Goal: Task Accomplishment & Management: Manage account settings

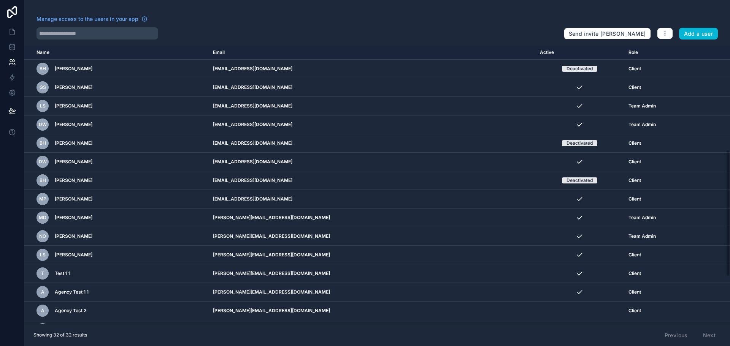
scroll to position [228, 0]
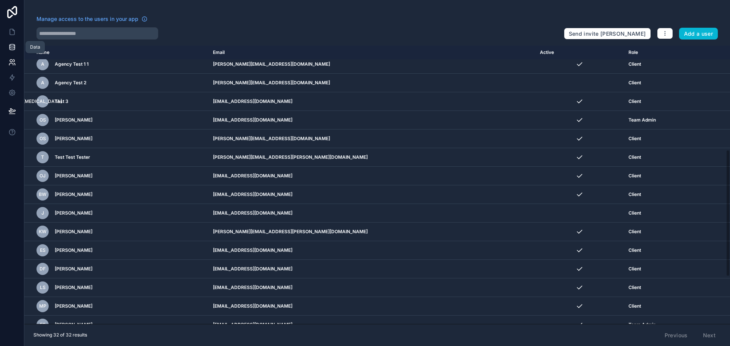
click at [10, 49] on icon at bounding box center [12, 47] width 8 height 8
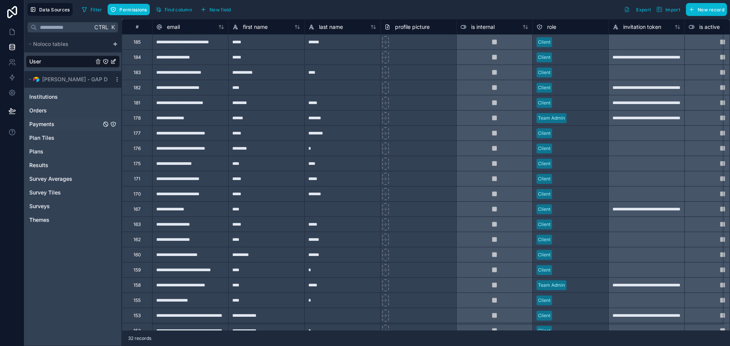
click at [68, 122] on div "Payments" at bounding box center [73, 124] width 94 height 12
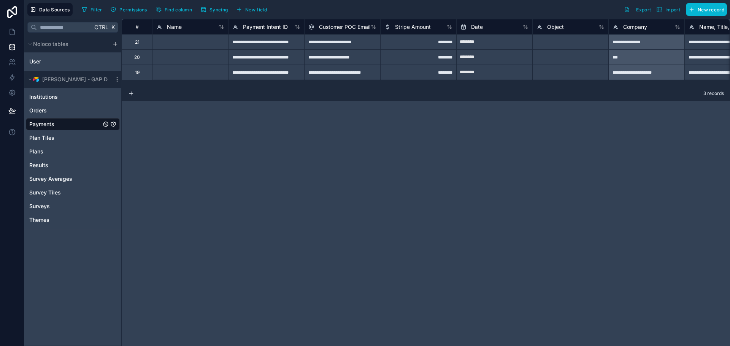
click at [446, 47] on div "********" at bounding box center [418, 41] width 76 height 15
click at [427, 60] on div "********" at bounding box center [418, 56] width 76 height 15
click at [292, 62] on div "**********" at bounding box center [266, 56] width 76 height 15
click at [68, 113] on div "Orders" at bounding box center [73, 111] width 94 height 12
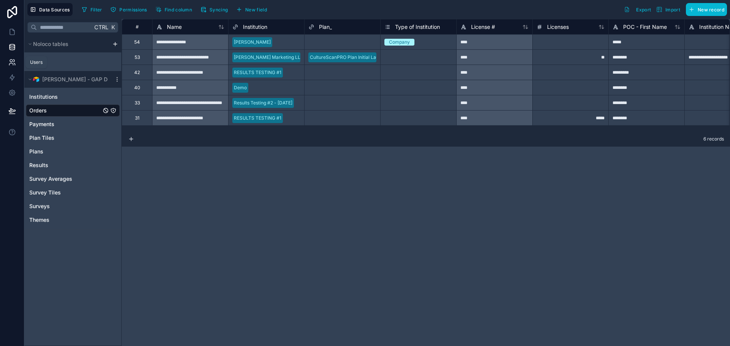
click at [21, 61] on link at bounding box center [12, 62] width 24 height 15
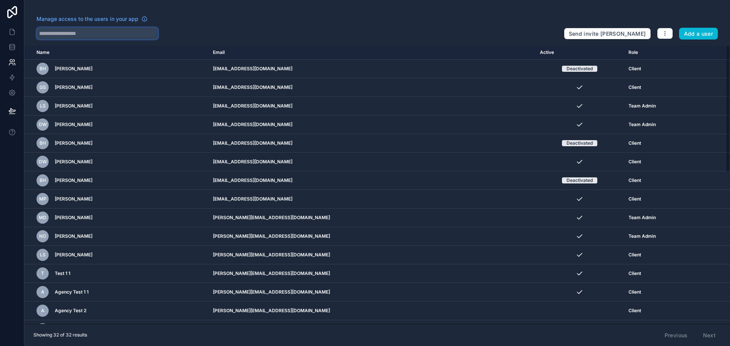
click at [83, 29] on input "text" at bounding box center [98, 33] width 122 height 12
type input "****"
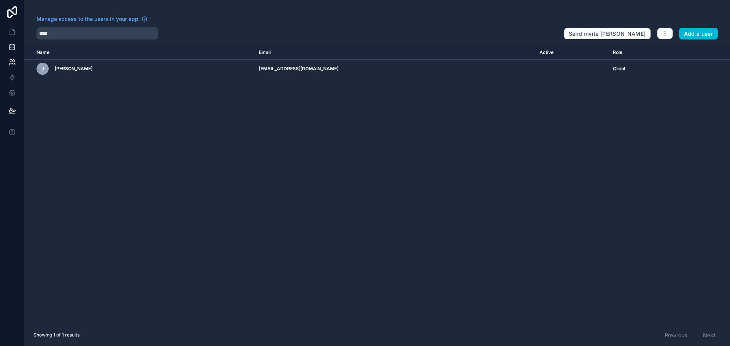
click at [254, 64] on td "[EMAIL_ADDRESS][DOMAIN_NAME]" at bounding box center [394, 69] width 281 height 19
click at [8, 25] on link at bounding box center [12, 31] width 24 height 15
click at [11, 31] on icon at bounding box center [12, 32] width 8 height 8
click at [11, 40] on link at bounding box center [12, 47] width 24 height 15
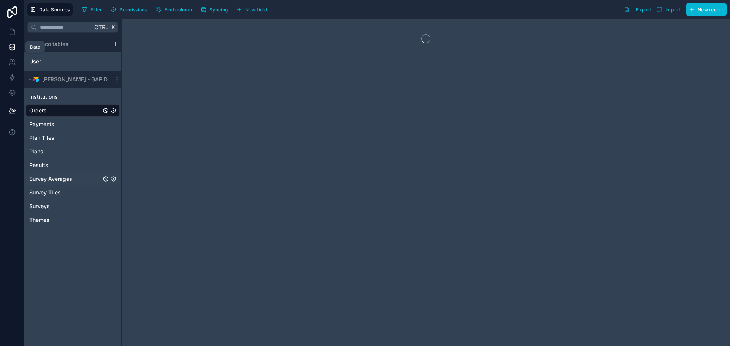
click at [11, 45] on icon at bounding box center [12, 47] width 8 height 8
click at [11, 46] on icon at bounding box center [12, 45] width 5 height 2
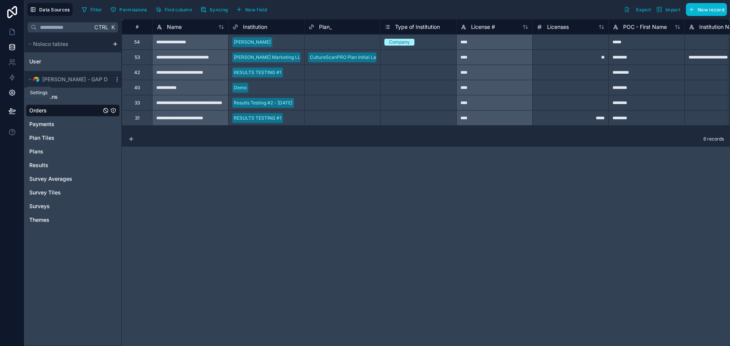
click at [6, 95] on link at bounding box center [12, 92] width 24 height 15
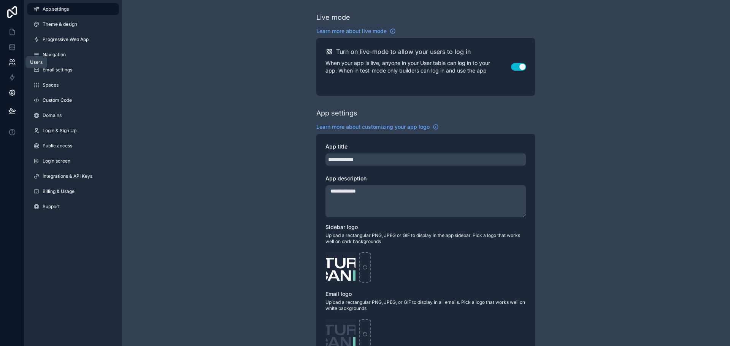
click at [11, 60] on icon at bounding box center [11, 61] width 3 height 3
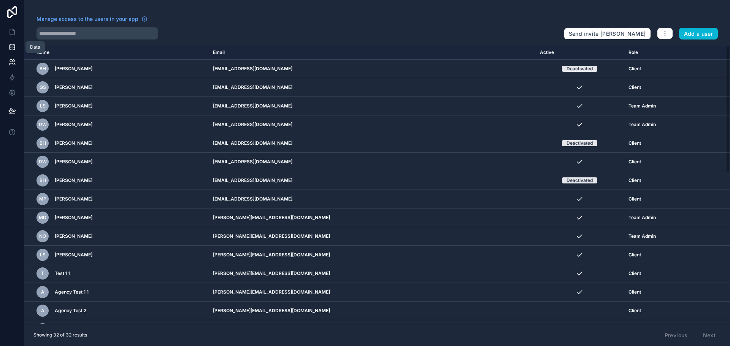
click at [11, 52] on link at bounding box center [12, 47] width 24 height 15
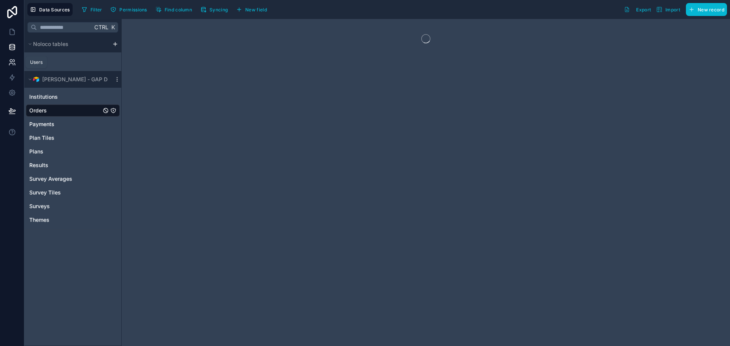
click at [11, 64] on icon at bounding box center [12, 63] width 8 height 8
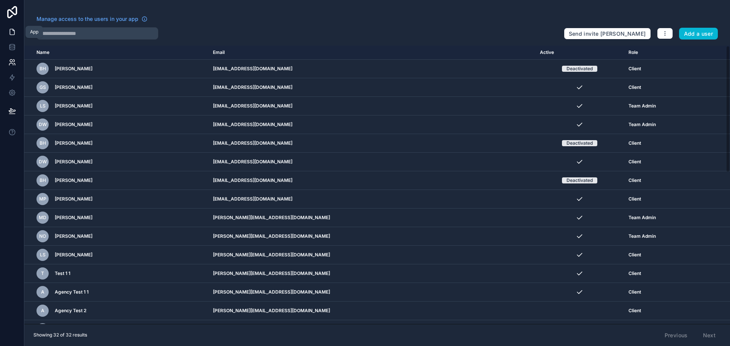
click at [10, 31] on icon at bounding box center [12, 32] width 8 height 8
click at [13, 48] on icon at bounding box center [12, 47] width 8 height 8
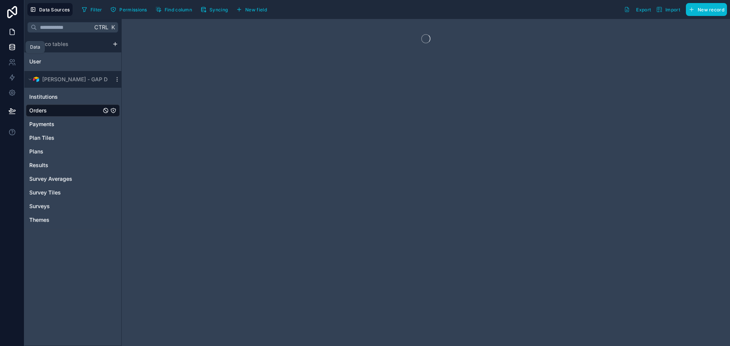
click at [13, 29] on icon at bounding box center [12, 32] width 5 height 6
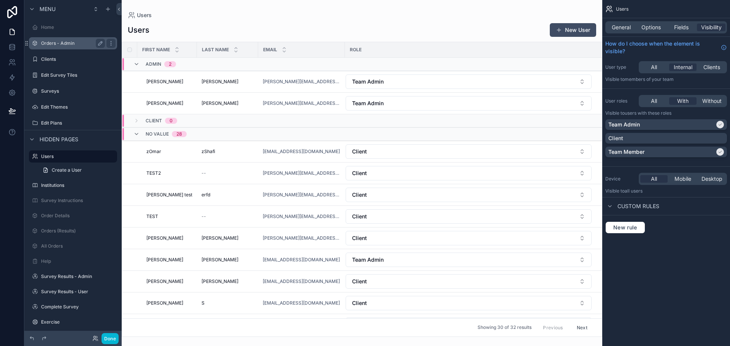
click at [55, 44] on label "Orders - Admin" at bounding box center [71, 43] width 61 height 6
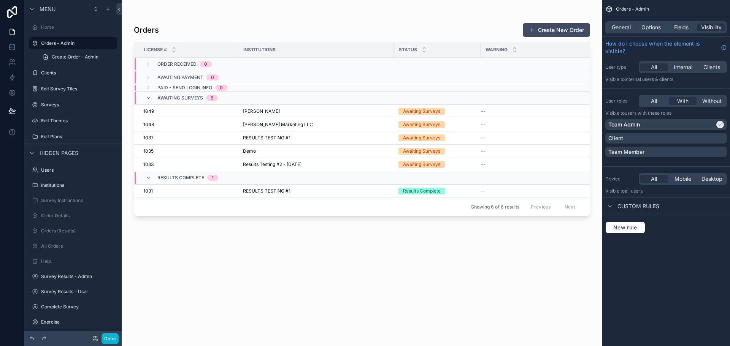
click at [171, 117] on div "scrollable content" at bounding box center [362, 168] width 481 height 337
click at [147, 97] on icon "scrollable content" at bounding box center [148, 98] width 6 height 6
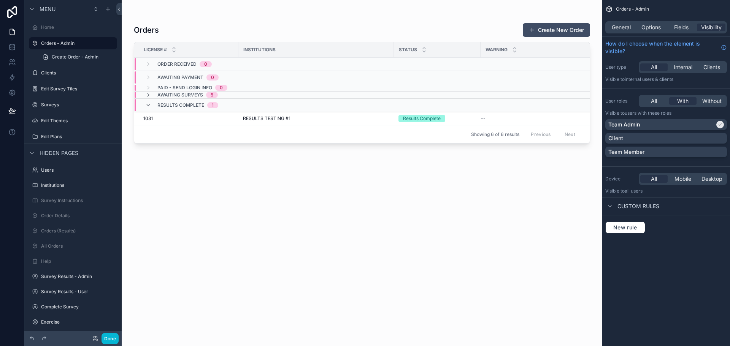
click at [147, 97] on icon "scrollable content" at bounding box center [148, 95] width 6 height 6
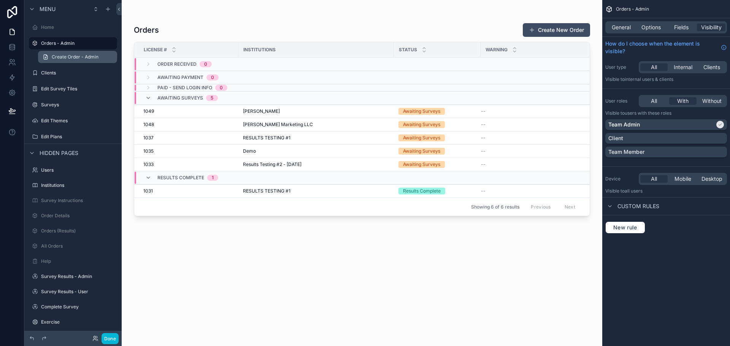
click at [64, 62] on link "Create Order - Admin" at bounding box center [77, 57] width 79 height 12
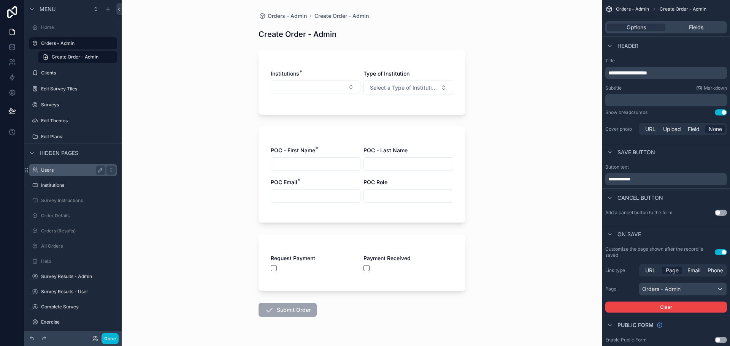
click at [70, 170] on label "Users" at bounding box center [71, 170] width 61 height 6
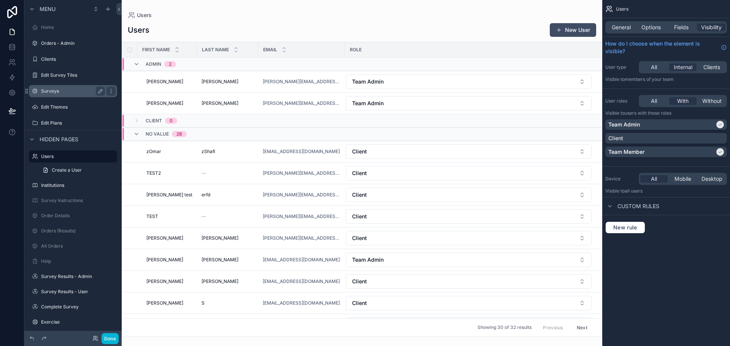
click at [51, 95] on div "Surveys" at bounding box center [73, 91] width 64 height 9
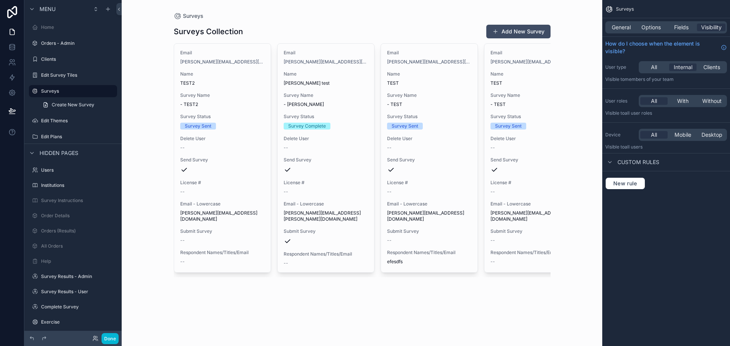
drag, startPoint x: 203, startPoint y: 276, endPoint x: 264, endPoint y: 276, distance: 60.5
click at [264, 276] on div "scrollable content" at bounding box center [362, 151] width 389 height 302
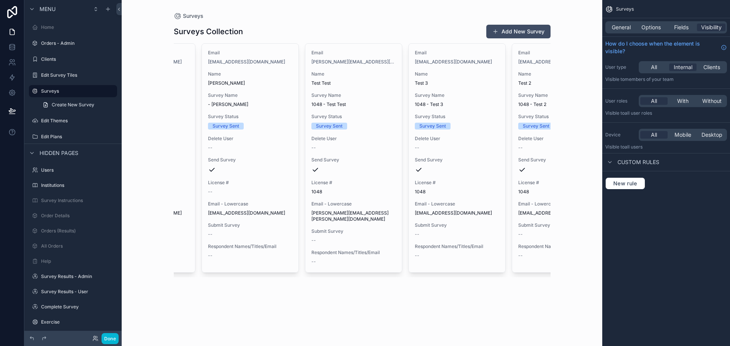
scroll to position [0, 2799]
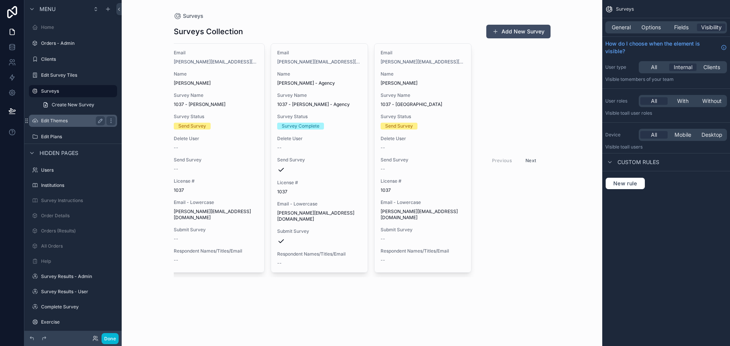
click at [64, 122] on label "Edit Themes" at bounding box center [71, 121] width 61 height 6
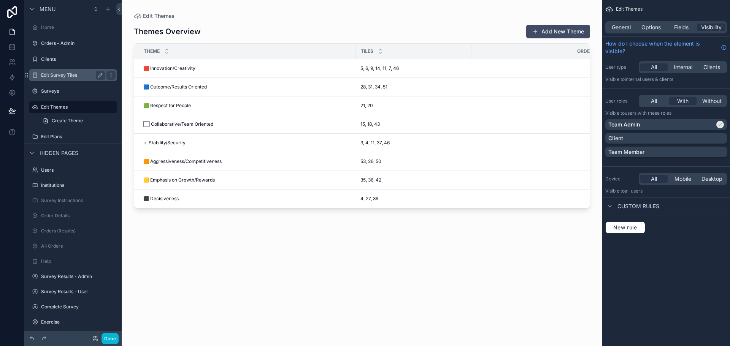
click at [64, 72] on label "Edit Survey Tiles" at bounding box center [71, 75] width 61 height 6
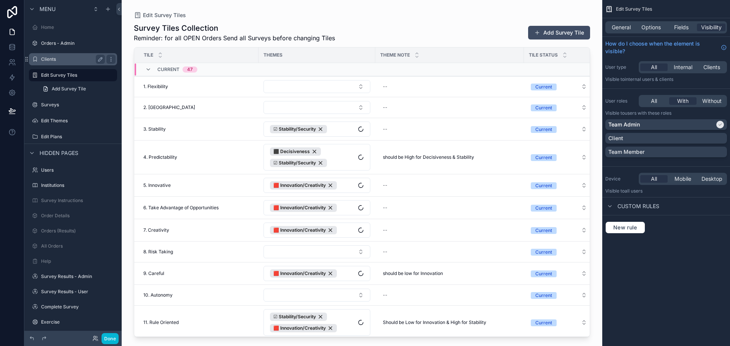
click at [61, 60] on label "Clients" at bounding box center [71, 59] width 61 height 6
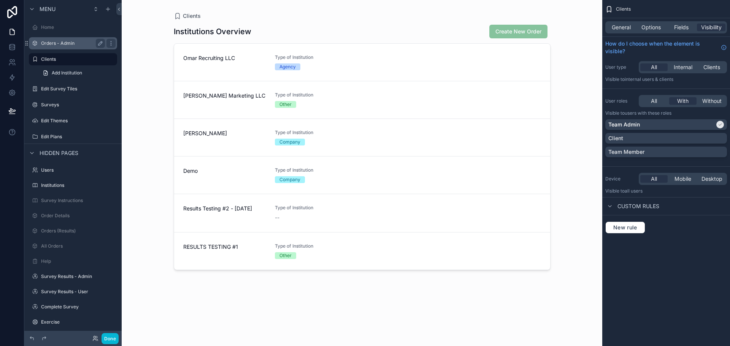
click at [67, 43] on label "Orders - Admin" at bounding box center [71, 43] width 61 height 6
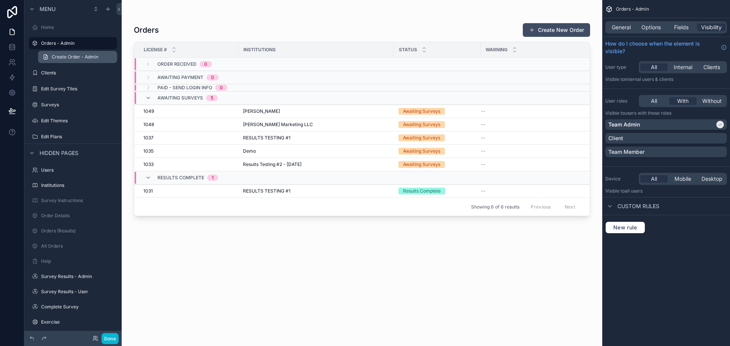
click at [63, 58] on span "Create Order - Admin" at bounding box center [75, 57] width 47 height 6
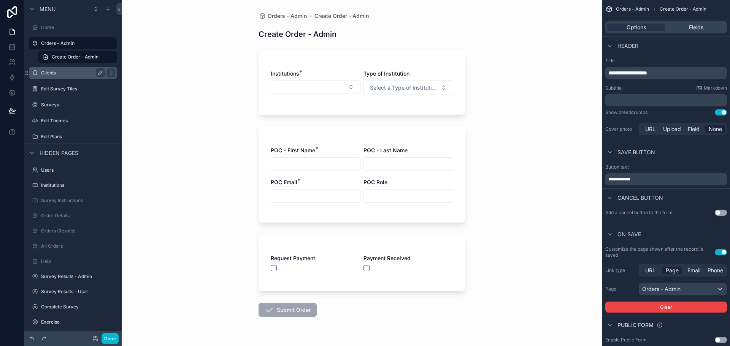
click at [59, 67] on div "Clients" at bounding box center [72, 73] width 85 height 12
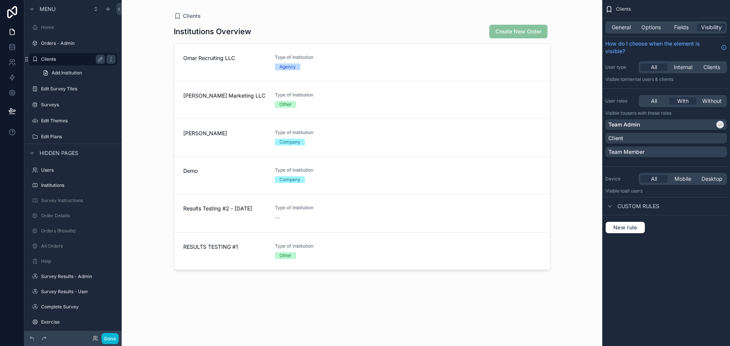
click at [64, 55] on div "Clients" at bounding box center [73, 59] width 64 height 9
click at [61, 57] on label "Clients" at bounding box center [71, 59] width 61 height 6
click at [64, 47] on div "Orders - Admin" at bounding box center [73, 43] width 64 height 9
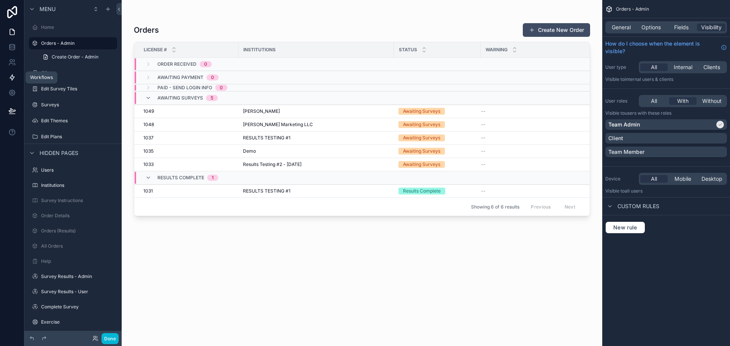
click at [18, 82] on link at bounding box center [12, 77] width 24 height 15
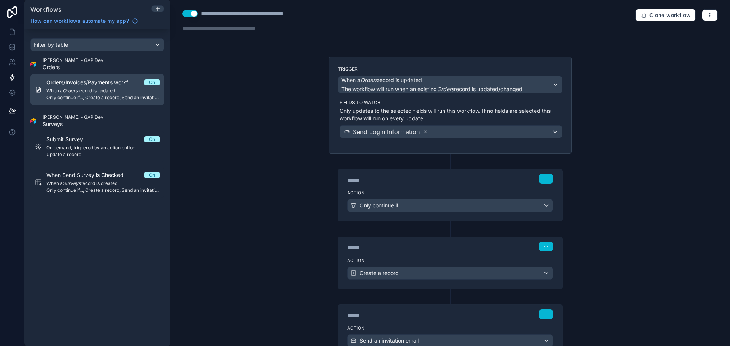
click at [95, 89] on span "When a Orders record is updated" at bounding box center [102, 91] width 113 height 6
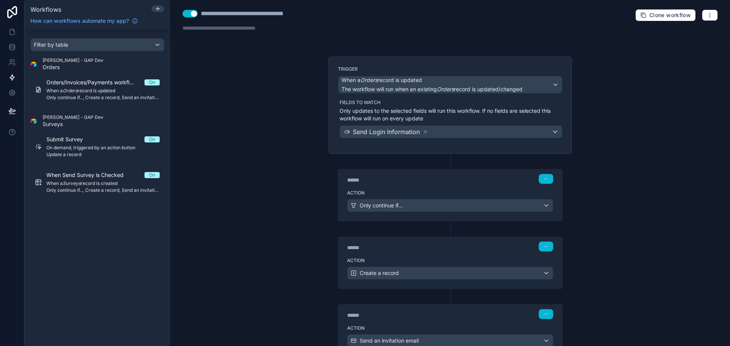
click at [232, 30] on div at bounding box center [236, 28] width 106 height 8
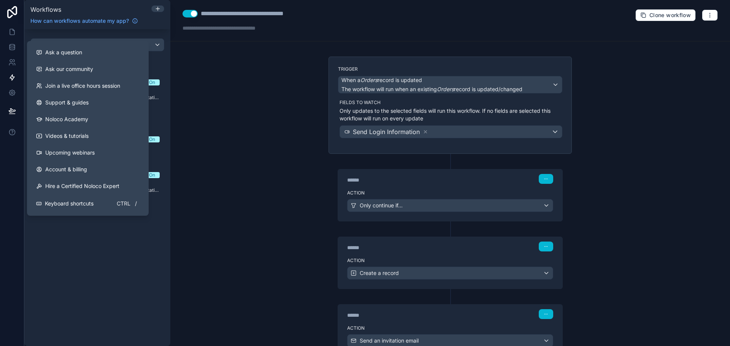
click at [322, 110] on div "Trigger When a Orders record is updated The workflow will run when an existing …" at bounding box center [450, 232] width 256 height 351
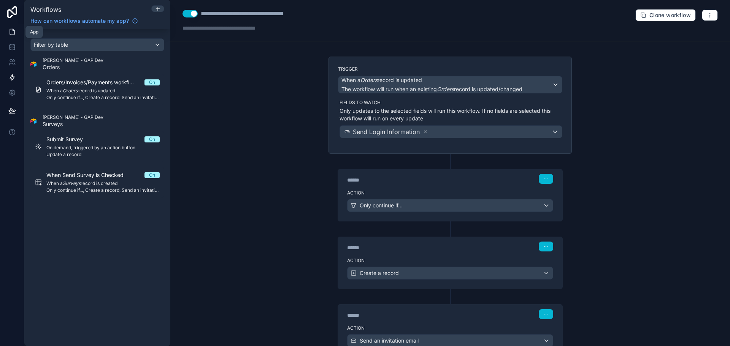
click at [10, 25] on link at bounding box center [12, 31] width 24 height 15
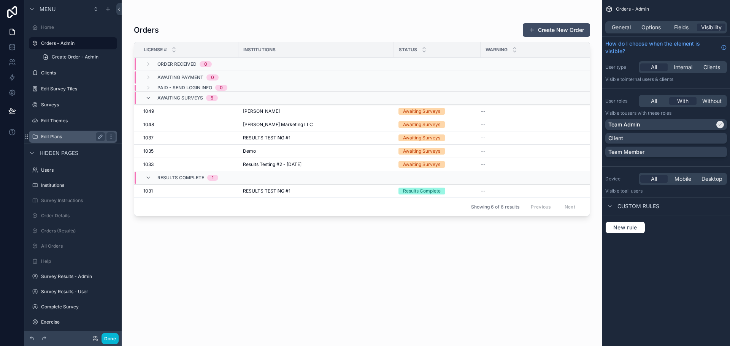
click at [54, 139] on label "Edit Plans" at bounding box center [71, 137] width 61 height 6
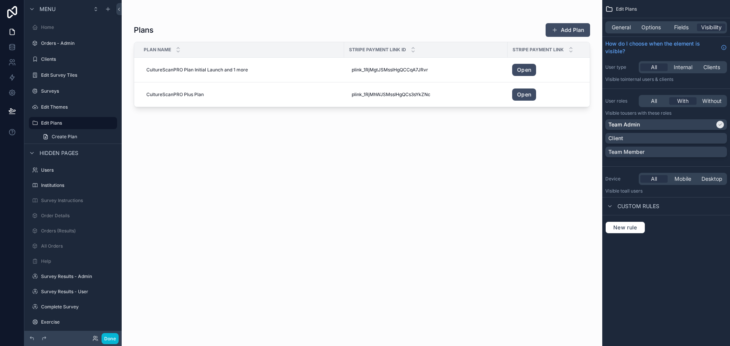
click at [229, 75] on div "scrollable content" at bounding box center [362, 168] width 481 height 337
click at [379, 68] on span "plink_1RjMgtJSMsslHgQCCqA7JRvr" at bounding box center [390, 70] width 76 height 6
click at [484, 136] on div "Plans Add Plan Plan Name Stripe Payment Link ID Stripe Payment Link Send Notifi…" at bounding box center [362, 177] width 456 height 319
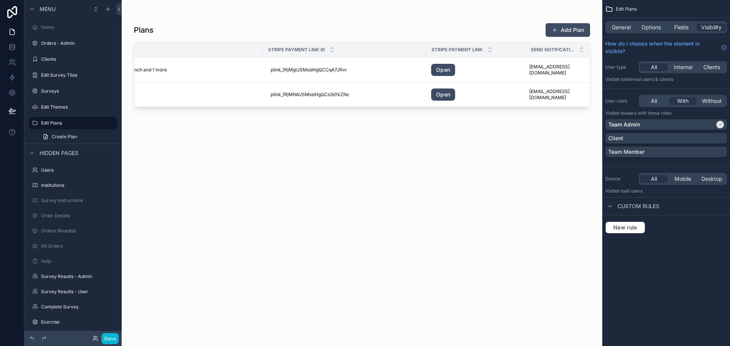
scroll to position [0, 0]
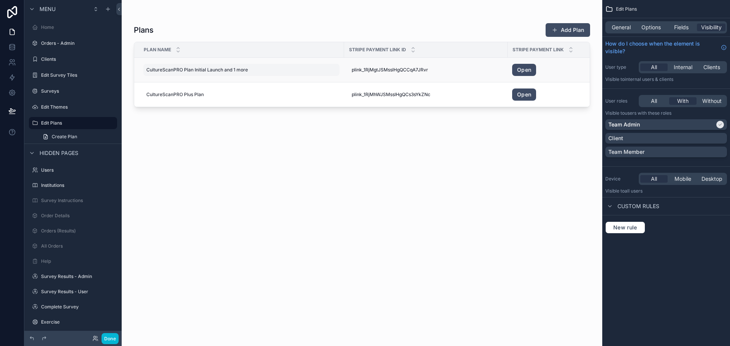
click at [224, 65] on div "CultureScanPRO Plan Initial Launch and 1 more CultureScanPRO Plan Initial Launc…" at bounding box center [241, 70] width 196 height 12
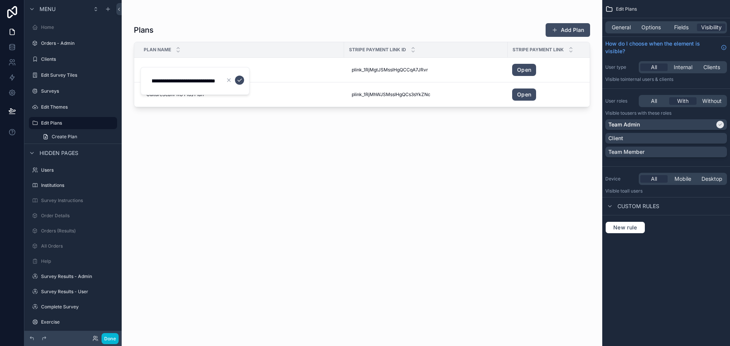
click at [203, 84] on input "**********" at bounding box center [184, 81] width 72 height 11
click at [262, 161] on div "Plans Add Plan Plan Name Stripe Payment Link ID Stripe Payment Link Send Notifi…" at bounding box center [362, 177] width 456 height 319
click at [521, 79] on td "Open" at bounding box center [557, 70] width 99 height 25
click at [521, 73] on link "Open" at bounding box center [524, 70] width 24 height 12
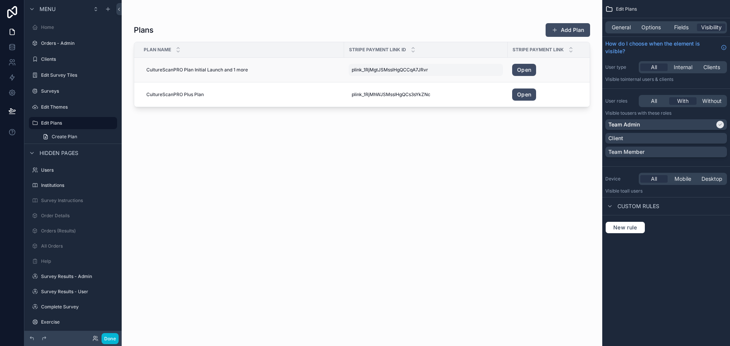
click at [386, 70] on span "plink_1RjMgtJSMsslHgQCCqA7JRvr" at bounding box center [390, 70] width 76 height 6
click at [339, 149] on div "Plans Add Plan Plan Name Stripe Payment Link ID Stripe Payment Link Send Notifi…" at bounding box center [362, 177] width 456 height 319
click at [528, 92] on link "Open" at bounding box center [524, 95] width 24 height 12
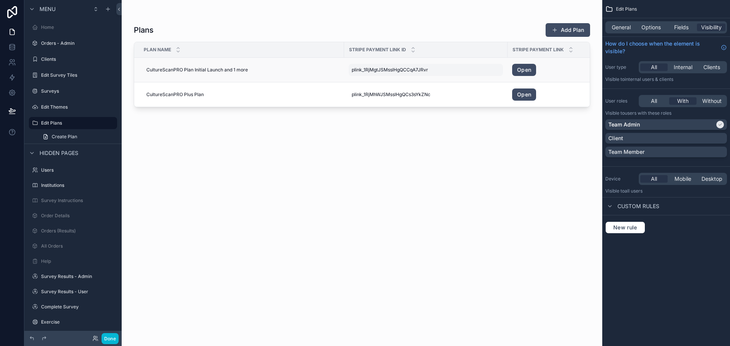
click at [391, 68] on span "plink_1RjMgtJSMsslHgQCCqA7JRvr" at bounding box center [390, 70] width 76 height 6
type input "**********"
click at [443, 79] on icon "scrollable content" at bounding box center [445, 80] width 6 height 6
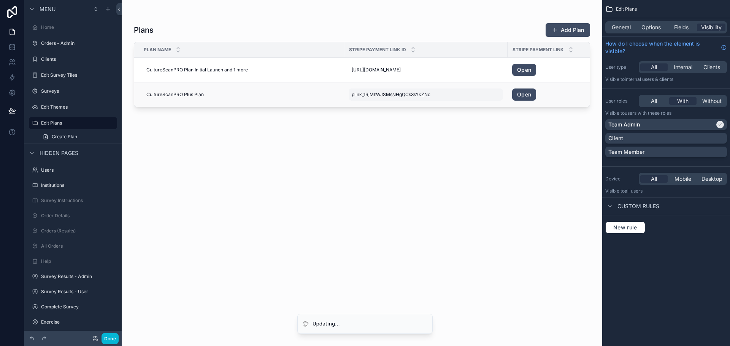
click at [362, 94] on span "plink_1RjMhWJSMsslHgQCs3sYkZNc" at bounding box center [391, 95] width 79 height 6
click at [410, 140] on div "Plans Add Plan Plan Name Stripe Payment Link ID Stripe Payment Link Send Notifi…" at bounding box center [362, 177] width 456 height 319
click at [378, 70] on span "[URL][DOMAIN_NAME]" at bounding box center [376, 70] width 49 height 6
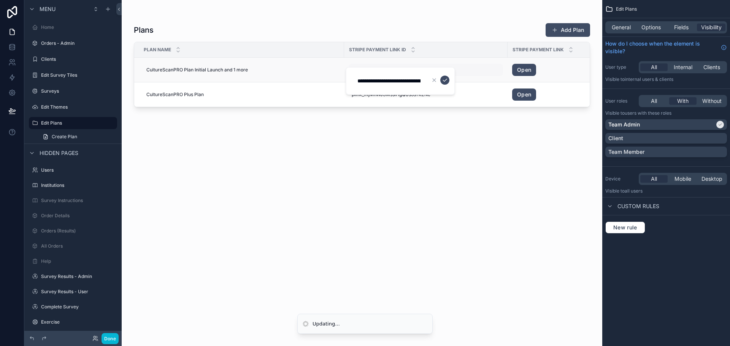
scroll to position [0, 64]
click at [361, 144] on div "Plans Add Plan Plan Name Stripe Payment Link ID Stripe Payment Link Send Notifi…" at bounding box center [362, 177] width 456 height 319
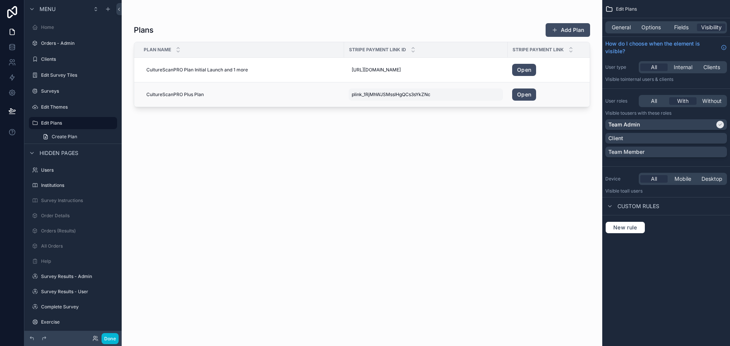
click at [371, 99] on div "plink_1RjMhWJSMsslHgQCs3sYkZNc plink_1RjMhWJSMsslHgQCs3sYkZNc" at bounding box center [426, 95] width 154 height 12
click at [371, 163] on div "Plans Add Plan Plan Name Stripe Payment Link ID Stripe Payment Link Send Notifi…" at bounding box center [362, 177] width 456 height 319
click at [522, 73] on link "Open" at bounding box center [524, 70] width 24 height 12
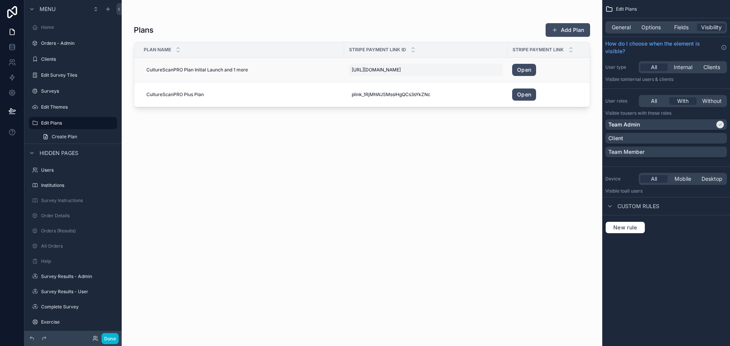
click at [401, 71] on span "[URL][DOMAIN_NAME]" at bounding box center [376, 70] width 49 height 6
click at [443, 77] on icon "scrollable content" at bounding box center [445, 80] width 6 height 6
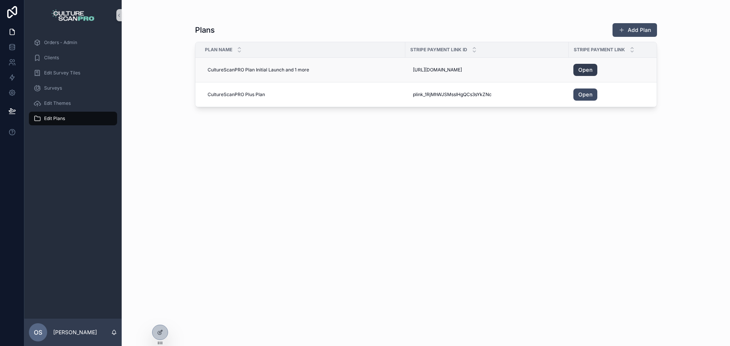
click at [589, 72] on link "Open" at bounding box center [585, 70] width 24 height 12
click at [597, 95] on span "Open" at bounding box center [618, 95] width 90 height 12
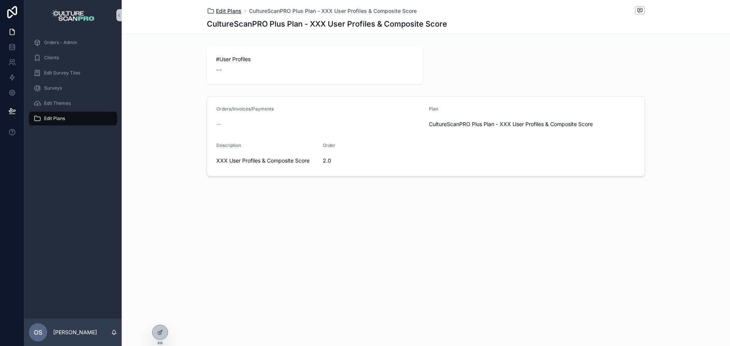
click at [237, 10] on span "Edit Plans" at bounding box center [228, 11] width 25 height 8
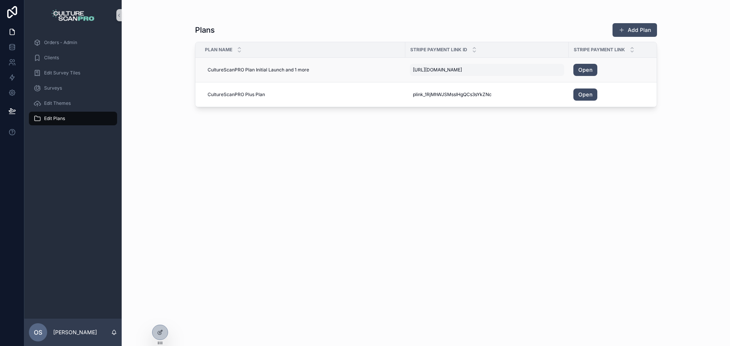
click at [540, 70] on div "[URL][DOMAIN_NAME] [URL][DOMAIN_NAME]" at bounding box center [487, 70] width 154 height 12
click at [262, 75] on div "CultureScanPRO Plan Initial Launch and 1 more CultureScanPRO Plan Initial Launc…" at bounding box center [303, 70] width 196 height 12
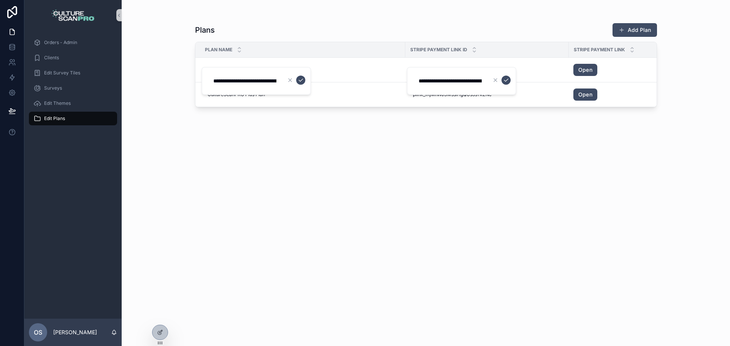
scroll to position [0, 55]
click at [370, 74] on div "CultureScanPRO Plan Initial Launch and 1 more CultureScanPRO Plan Initial Launc…" at bounding box center [303, 70] width 196 height 12
click at [370, 71] on div "CultureScanPRO Plan Initial Launch and 1 more CultureScanPRO Plan Initial Launc…" at bounding box center [303, 70] width 196 height 12
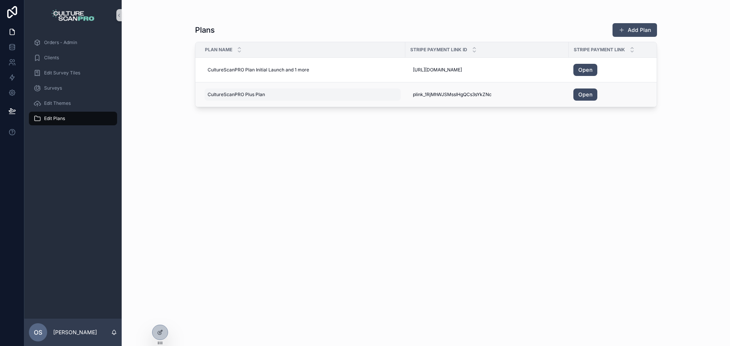
click at [371, 94] on div "CultureScanPRO Plus Plan CultureScanPRO Plus Plan" at bounding box center [303, 95] width 196 height 12
click at [352, 96] on div "CultureScanPRO Plus Plan CultureScanPRO Plus Plan" at bounding box center [303, 95] width 196 height 12
click at [480, 94] on span "plink_1RjMhWJSMsslHgQCs3sYkZNc" at bounding box center [452, 95] width 79 height 6
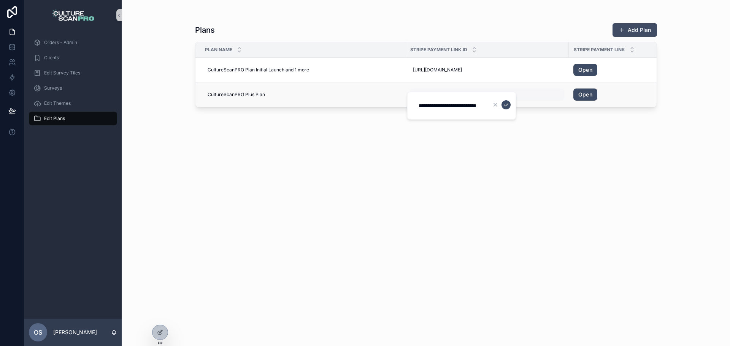
scroll to position [0, 29]
click at [587, 93] on link "Open" at bounding box center [585, 95] width 24 height 12
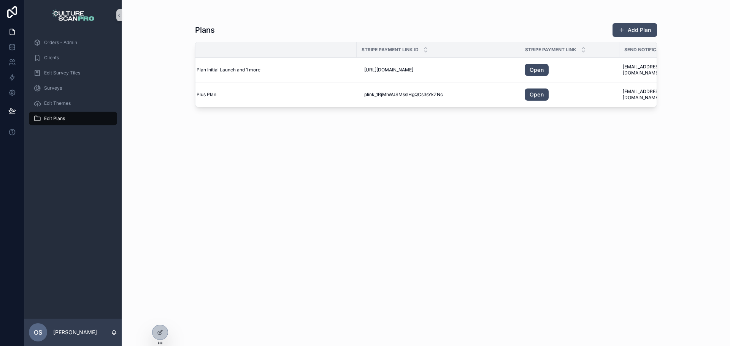
scroll to position [0, 75]
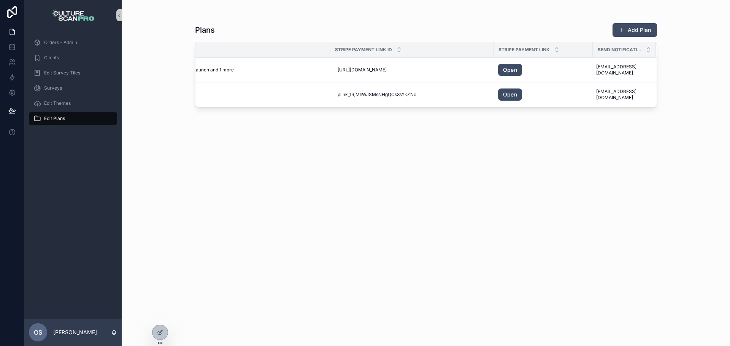
click at [500, 117] on div "Plans Add Plan Plan Name Stripe Payment Link ID Stripe Payment Link Send Notifi…" at bounding box center [426, 177] width 462 height 319
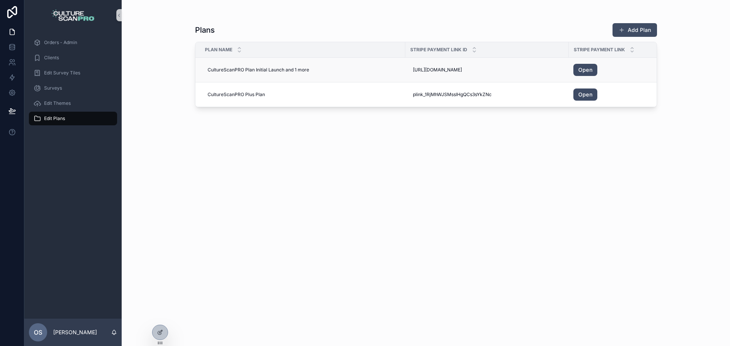
drag, startPoint x: 207, startPoint y: 71, endPoint x: 413, endPoint y: 59, distance: 206.4
click at [413, 59] on td "[URL][DOMAIN_NAME] [URL][DOMAIN_NAME]" at bounding box center [487, 70] width 164 height 25
click at [521, 57] on th "Stripe Payment Link ID" at bounding box center [487, 50] width 164 height 16
click at [534, 66] on td "[URL][DOMAIN_NAME] [URL][DOMAIN_NAME]" at bounding box center [487, 70] width 164 height 25
drag, startPoint x: 475, startPoint y: 80, endPoint x: 460, endPoint y: 80, distance: 14.8
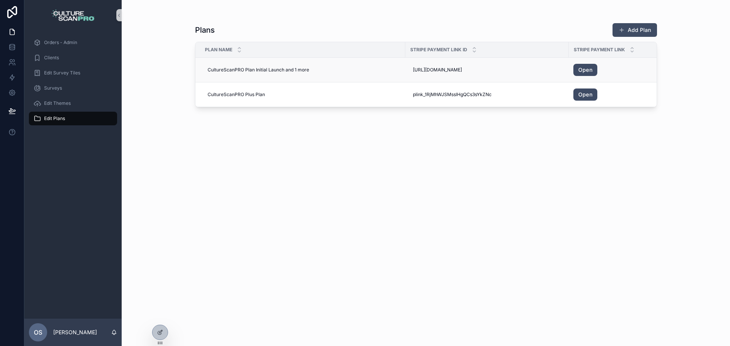
click at [472, 80] on td "[URL][DOMAIN_NAME] [URL][DOMAIN_NAME]" at bounding box center [487, 70] width 164 height 25
drag, startPoint x: 430, startPoint y: 78, endPoint x: 424, endPoint y: 78, distance: 6.9
click at [429, 78] on td "[URL][DOMAIN_NAME] [URL][DOMAIN_NAME]" at bounding box center [487, 70] width 164 height 25
click at [415, 67] on div "[URL][DOMAIN_NAME] [URL][DOMAIN_NAME]" at bounding box center [487, 70] width 154 height 12
drag, startPoint x: 415, startPoint y: 67, endPoint x: 381, endPoint y: 68, distance: 33.9
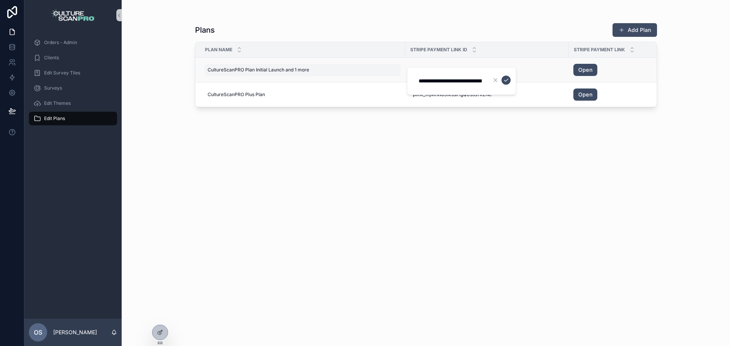
click at [413, 67] on div "[URL][DOMAIN_NAME] [URL][DOMAIN_NAME]" at bounding box center [487, 70] width 154 height 12
click at [343, 75] on div "CultureScanPRO Plan Initial Launch and 1 more CultureScanPRO Plan Initial Launc…" at bounding box center [303, 70] width 196 height 12
click at [315, 77] on td "CultureScanPRO Plan Initial Launch and 1 more CultureScanPRO Plan Initial Launc…" at bounding box center [300, 70] width 210 height 25
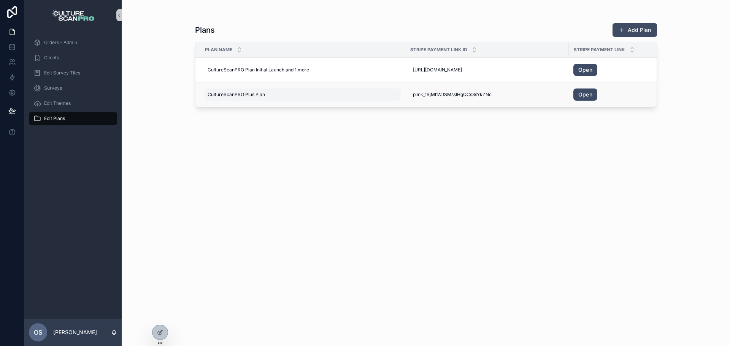
click at [342, 94] on div "CultureScanPRO Plus Plan CultureScanPRO Plus Plan" at bounding box center [303, 95] width 196 height 12
drag, startPoint x: 342, startPoint y: 94, endPoint x: 433, endPoint y: 92, distance: 90.9
click at [371, 94] on div "CultureScanPRO Plus Plan CultureScanPRO Plus Plan" at bounding box center [303, 95] width 196 height 12
click at [527, 91] on div "plink_1RjMhWJSMsslHgQCs3sYkZNc plink_1RjMhWJSMsslHgQCs3sYkZNc" at bounding box center [487, 95] width 154 height 12
click at [558, 106] on td "plink_1RjMhWJSMsslHgQCs3sYkZNc plink_1RjMhWJSMsslHgQCs3sYkZNc" at bounding box center [487, 95] width 164 height 25
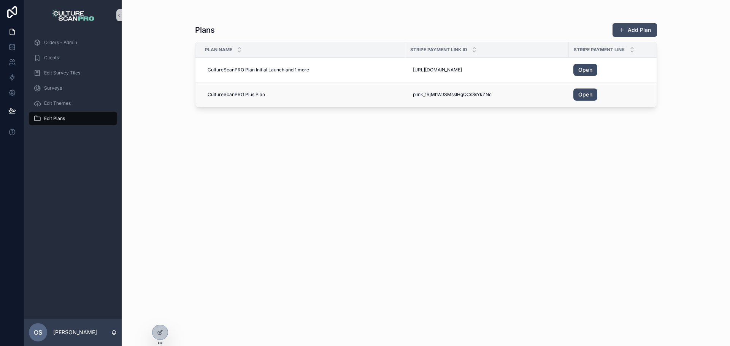
click at [558, 106] on td "plink_1RjMhWJSMsslHgQCs3sYkZNc plink_1RjMhWJSMsslHgQCs3sYkZNc" at bounding box center [487, 95] width 164 height 25
click at [167, 332] on div at bounding box center [159, 332] width 15 height 14
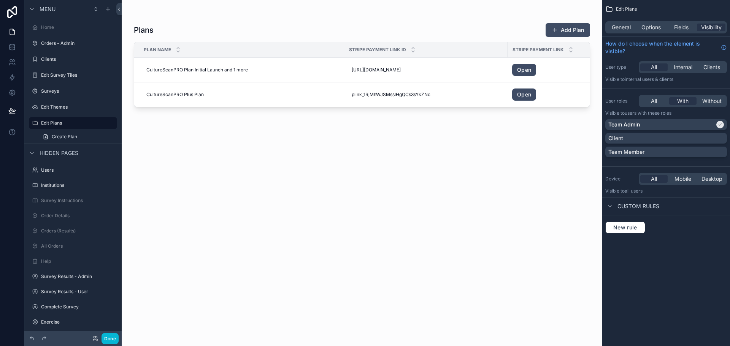
click at [326, 85] on div "scrollable content" at bounding box center [362, 168] width 481 height 337
click at [315, 76] on td "CultureScanPRO Plan Initial Launch and 1 more CultureScanPRO Plan Initial Launc…" at bounding box center [239, 70] width 210 height 25
click at [235, 70] on span "CultureScanPRO Plan Initial Launch and 1 more" at bounding box center [197, 70] width 102 height 6
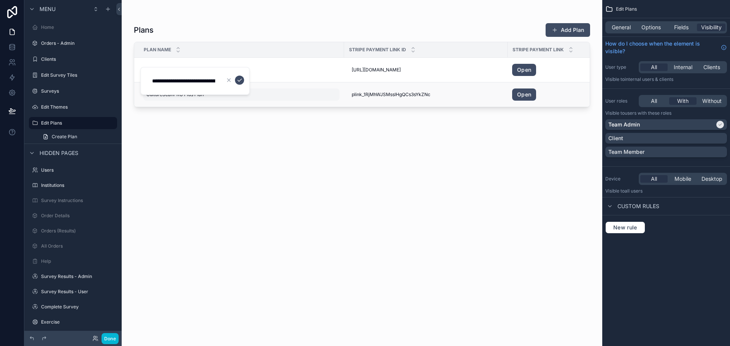
click at [268, 92] on div "CultureScanPRO Plus Plan CultureScanPRO Plus Plan" at bounding box center [241, 95] width 196 height 12
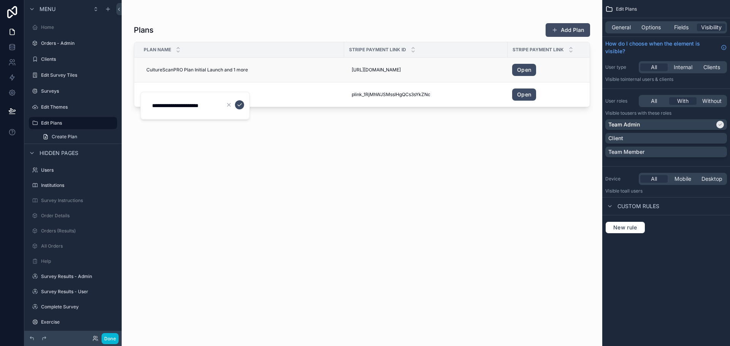
click at [475, 63] on td "[URL][DOMAIN_NAME] [URL][DOMAIN_NAME]" at bounding box center [426, 70] width 164 height 25
click at [474, 100] on div "plink_1RjMhWJSMsslHgQCs3sYkZNc plink_1RjMhWJSMsslHgQCs3sYkZNc" at bounding box center [426, 95] width 154 height 12
click at [431, 102] on button "scrollable content" at bounding box center [434, 104] width 9 height 9
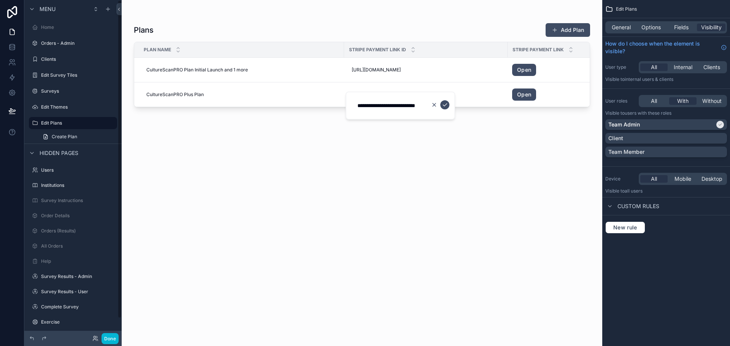
scroll to position [0, 0]
click at [106, 340] on button "Done" at bounding box center [110, 338] width 17 height 11
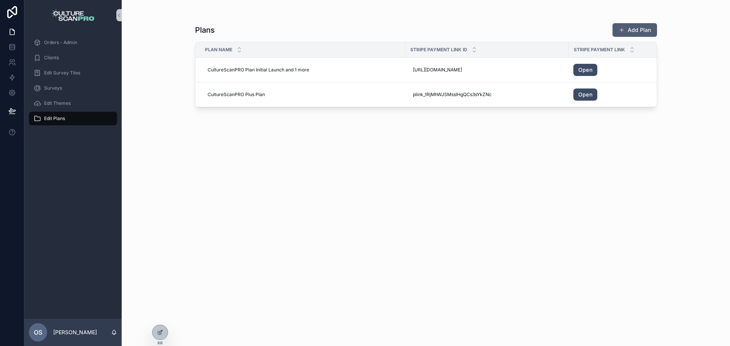
click at [639, 32] on button "Add Plan" at bounding box center [635, 30] width 44 height 14
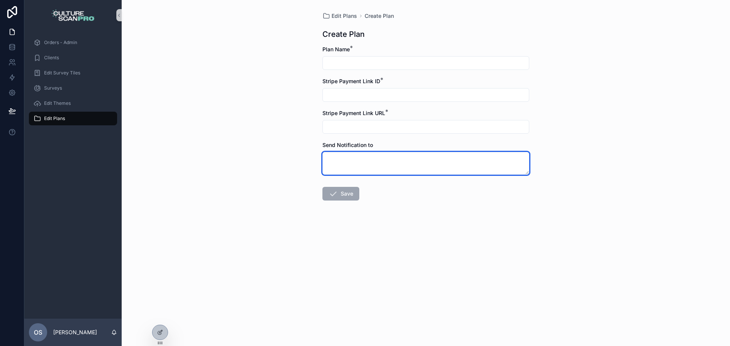
click at [335, 171] on textarea "scrollable content" at bounding box center [425, 163] width 207 height 23
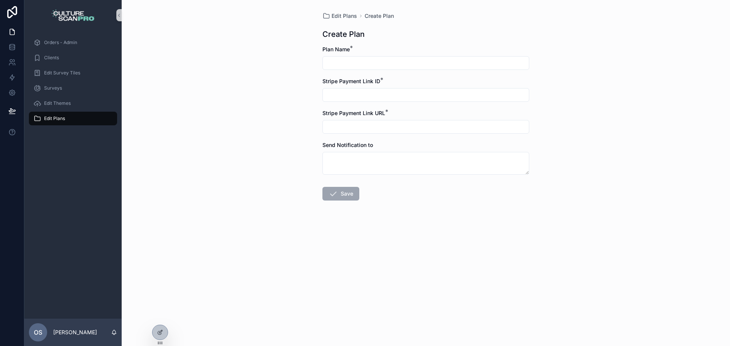
click at [345, 58] on input "scrollable content" at bounding box center [426, 63] width 206 height 11
click at [350, 96] on input "scrollable content" at bounding box center [426, 95] width 206 height 11
click at [380, 79] on span "*" at bounding box center [381, 80] width 3 height 8
